Goal: Navigation & Orientation: Find specific page/section

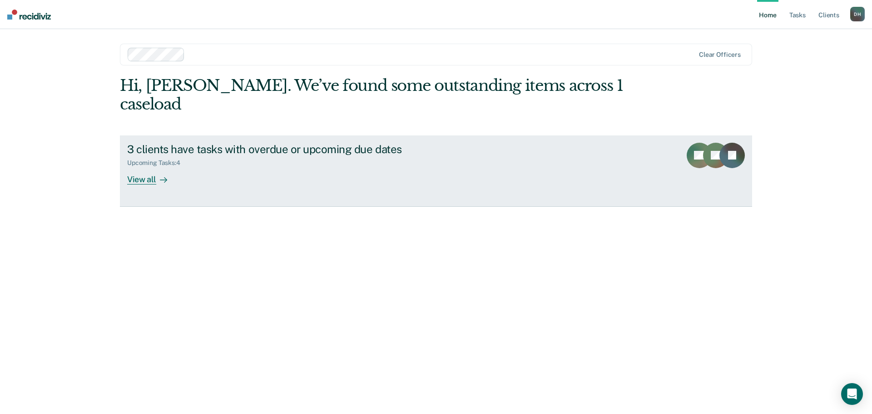
click at [140, 167] on div "View all" at bounding box center [152, 176] width 51 height 18
